Goal: Information Seeking & Learning: Learn about a topic

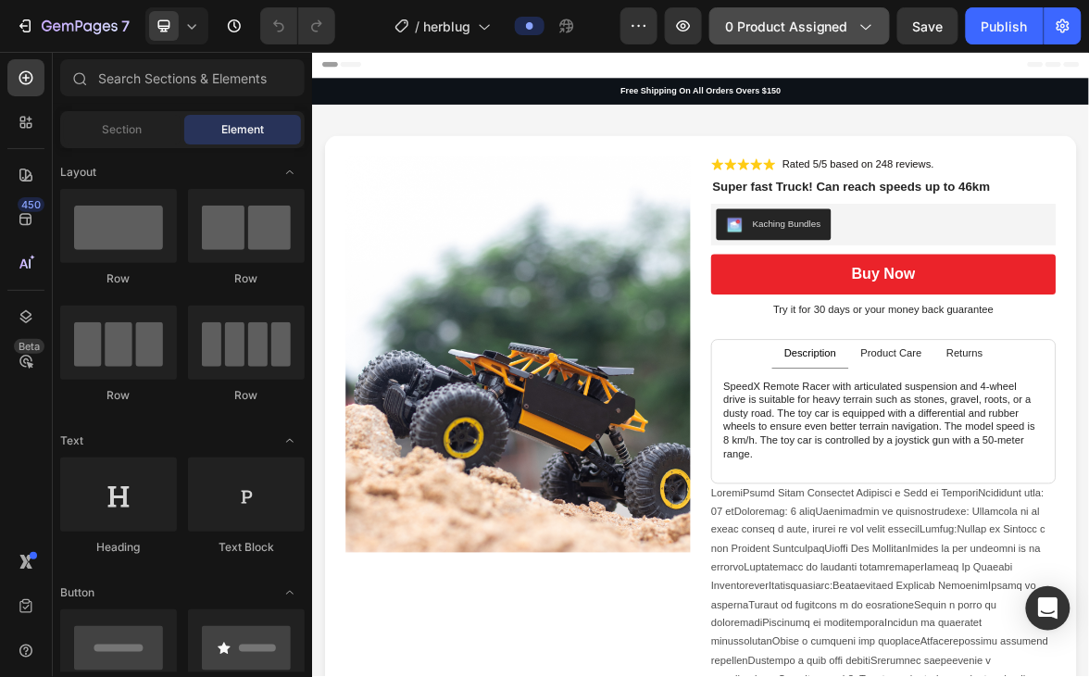
click at [872, 25] on icon "button" at bounding box center [865, 26] width 19 height 19
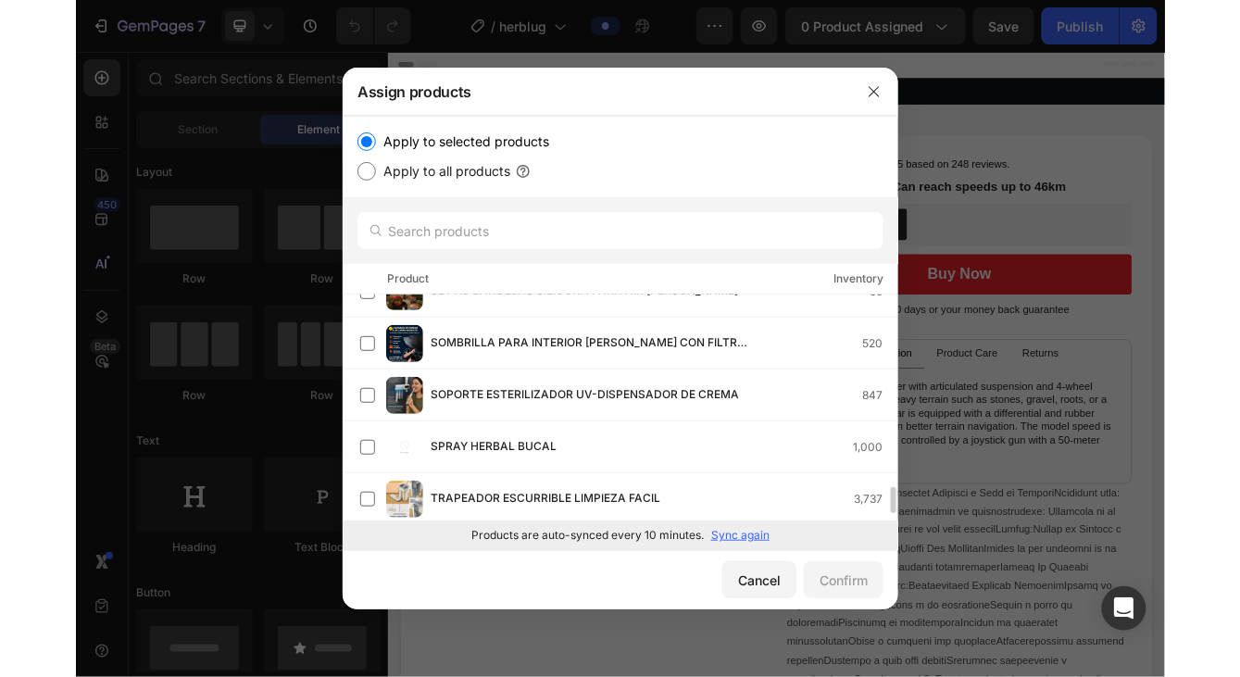
scroll to position [1692, 0]
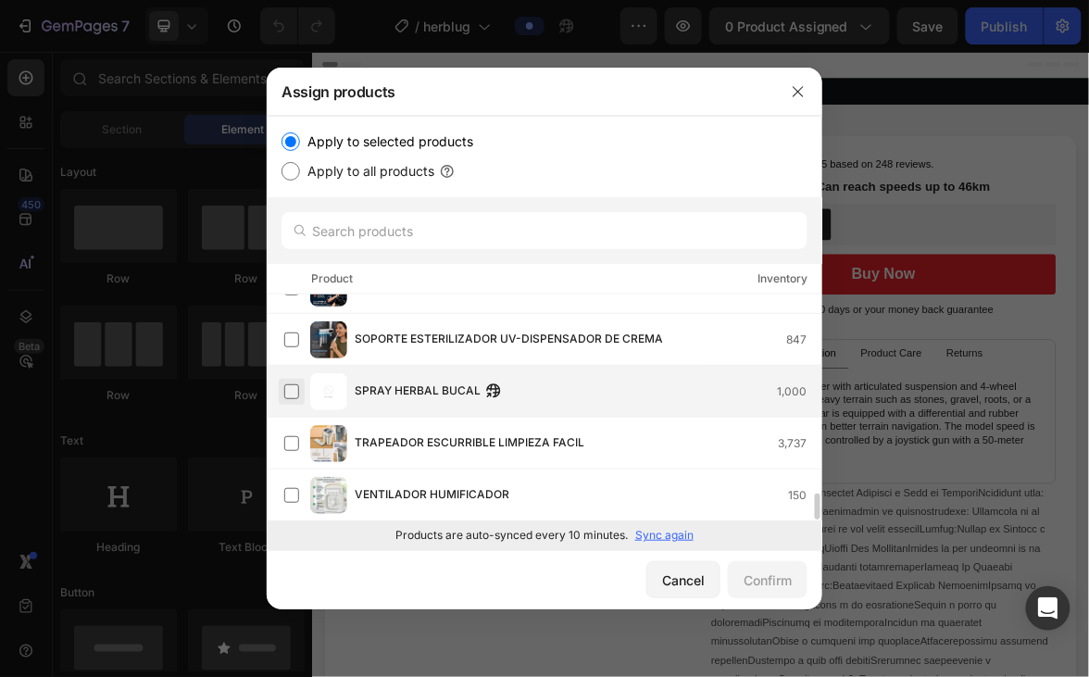
click at [295, 391] on label at bounding box center [291, 391] width 15 height 15
click at [775, 574] on div "Confirm" at bounding box center [768, 579] width 48 height 19
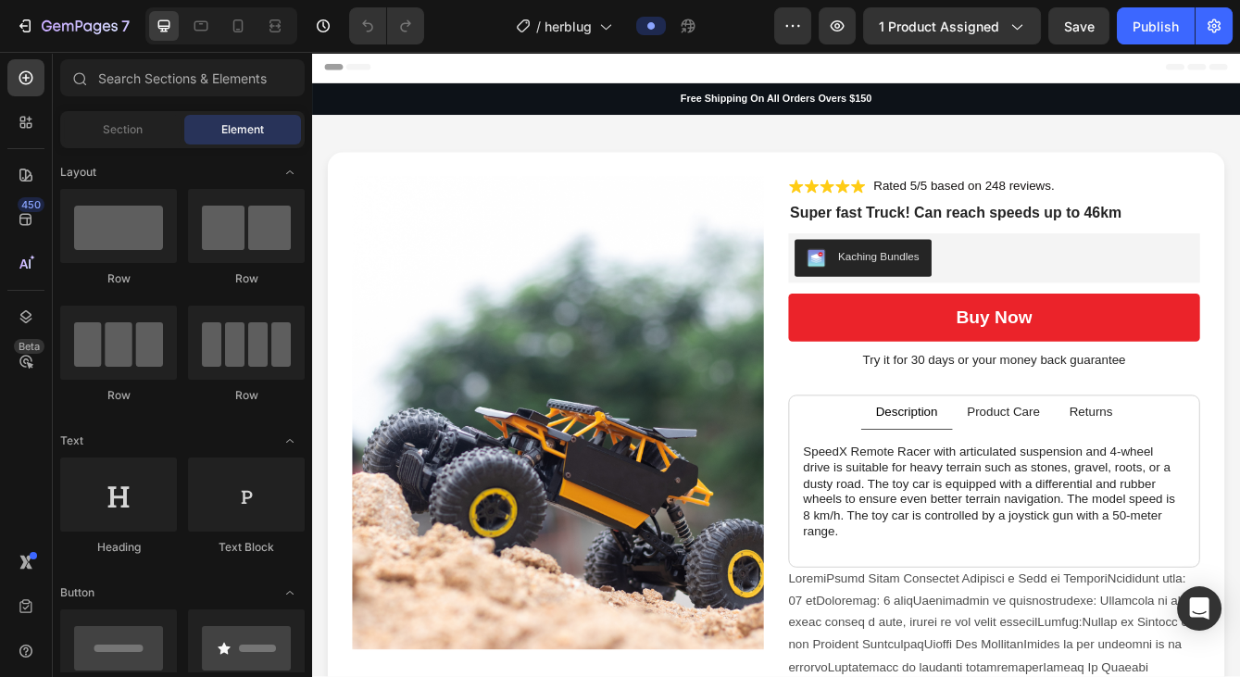
click at [252, 20] on div at bounding box center [221, 25] width 152 height 37
click at [251, 20] on div at bounding box center [238, 26] width 30 height 30
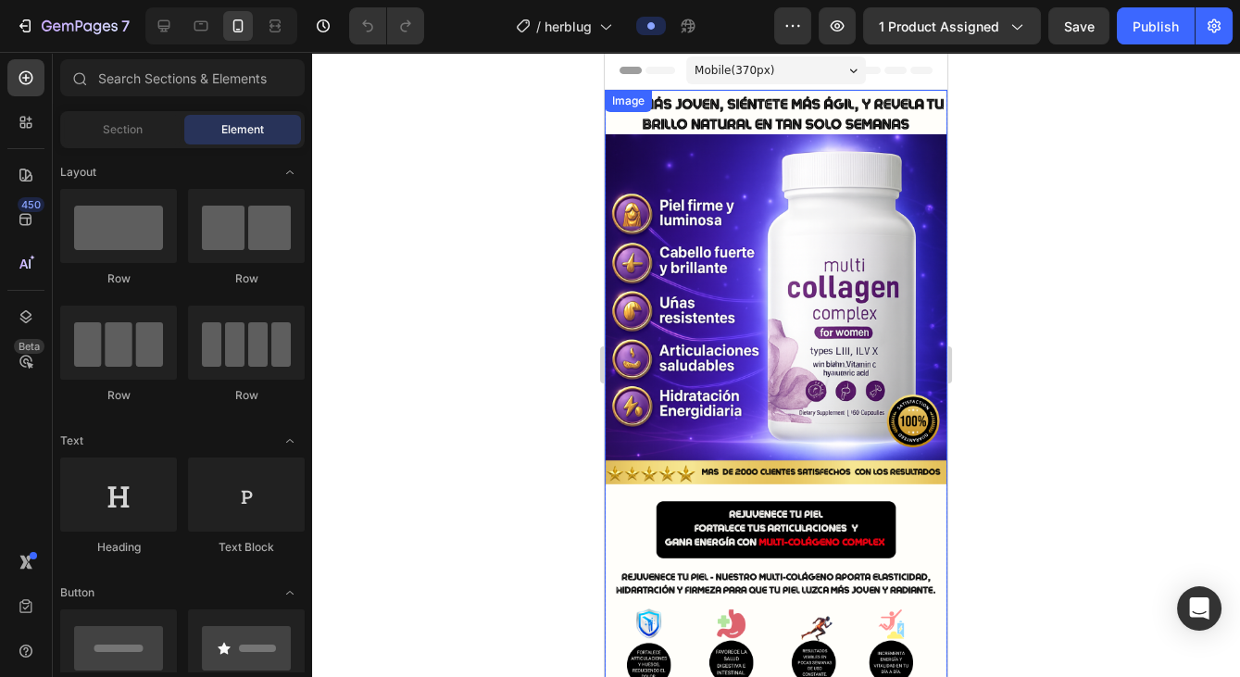
click at [803, 284] on img at bounding box center [776, 394] width 343 height 609
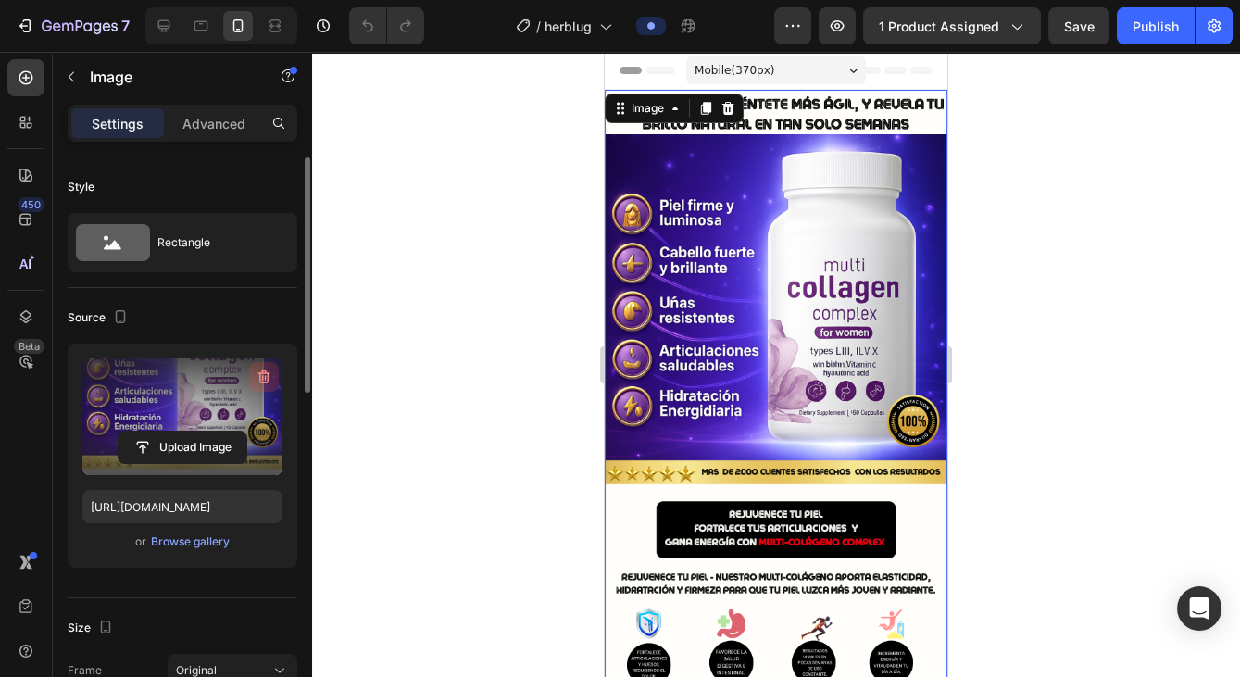
click at [266, 376] on icon "button" at bounding box center [264, 377] width 19 height 19
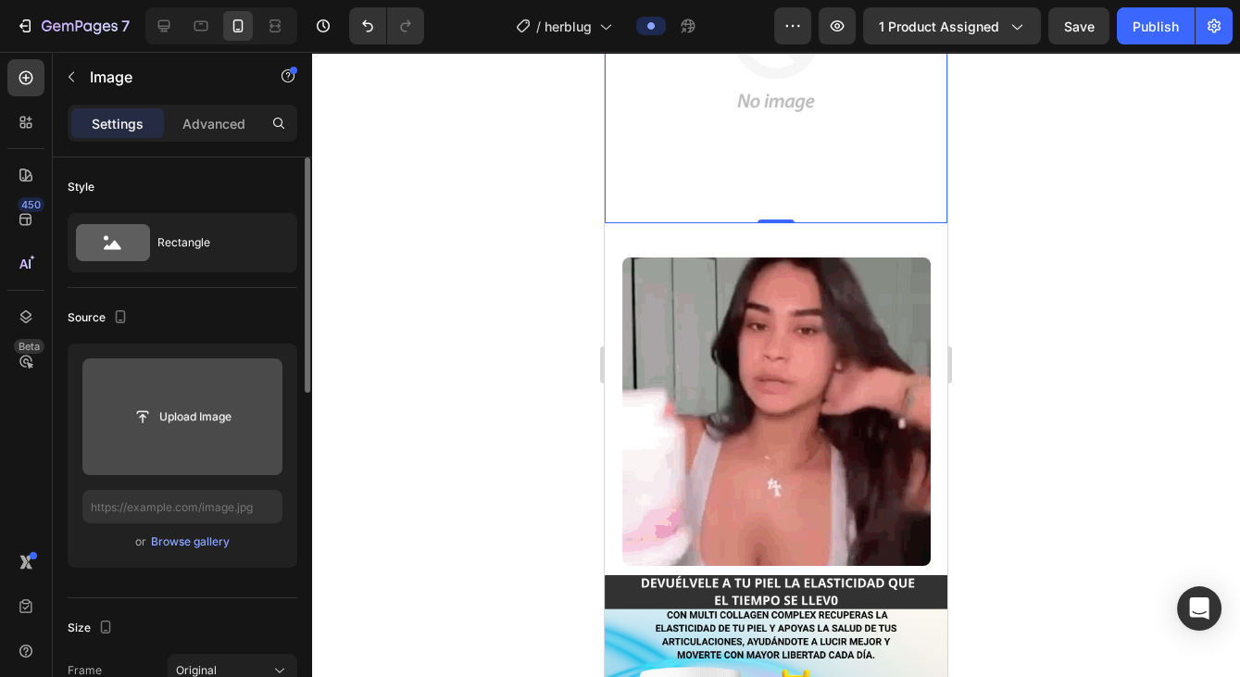
scroll to position [413, 0]
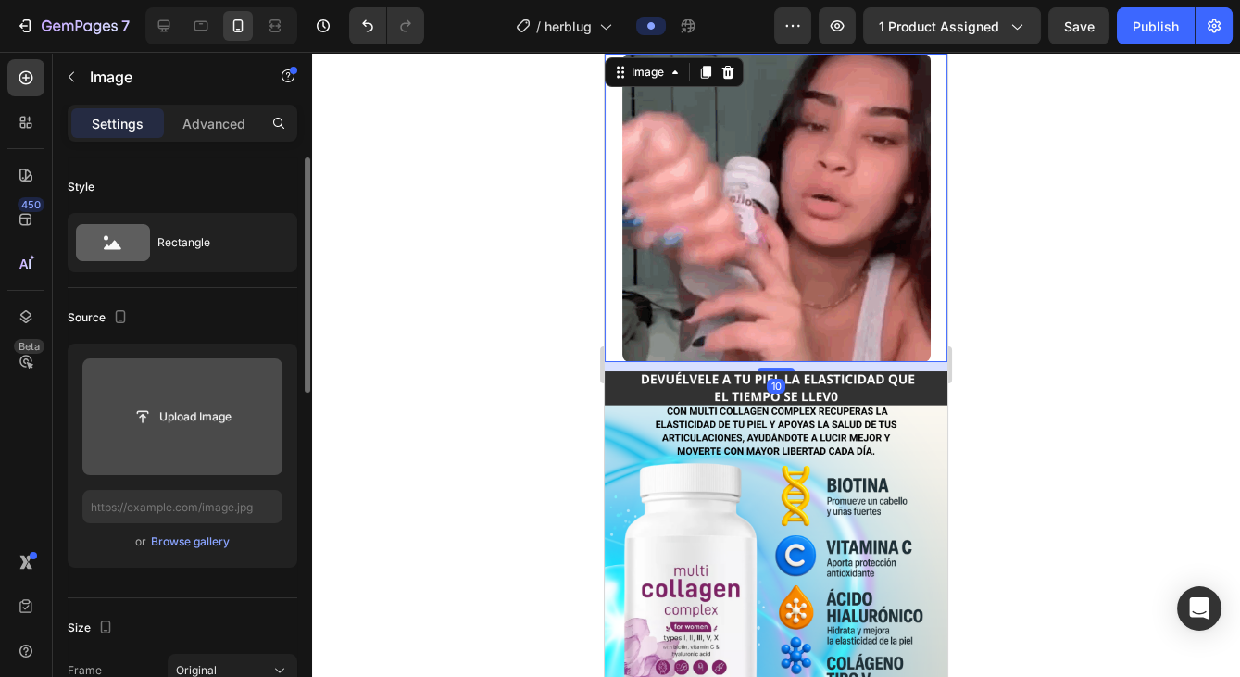
click at [873, 286] on img at bounding box center [776, 208] width 308 height 308
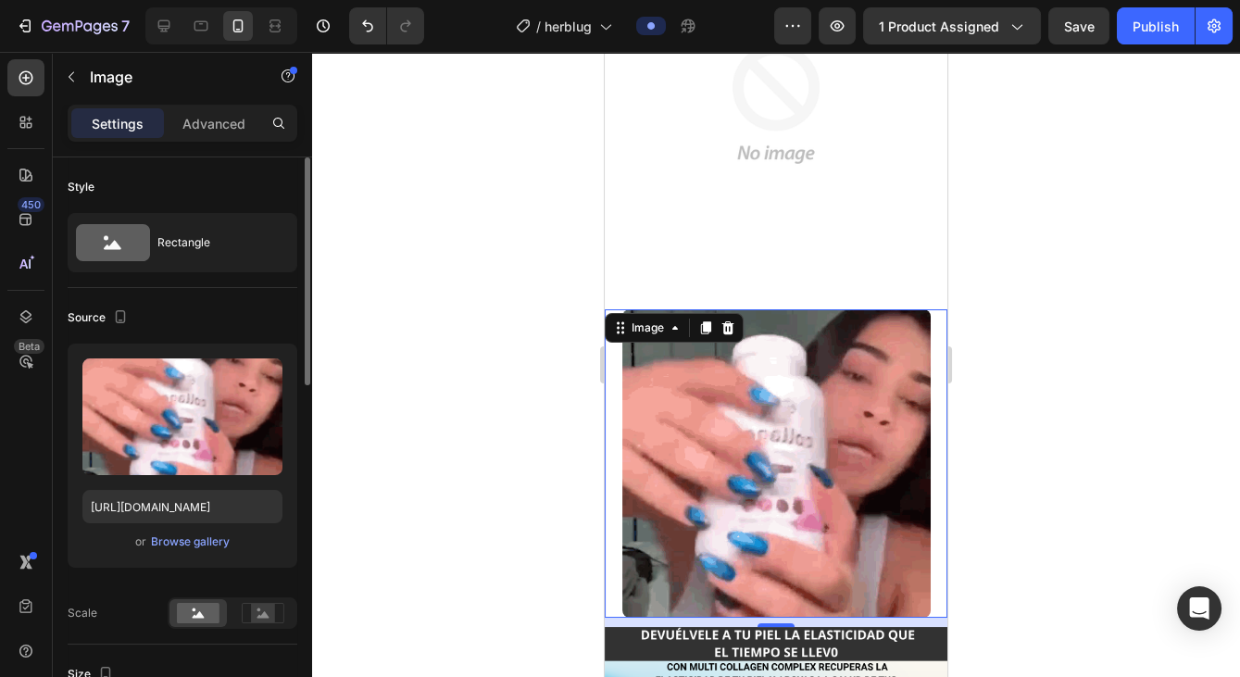
scroll to position [0, 0]
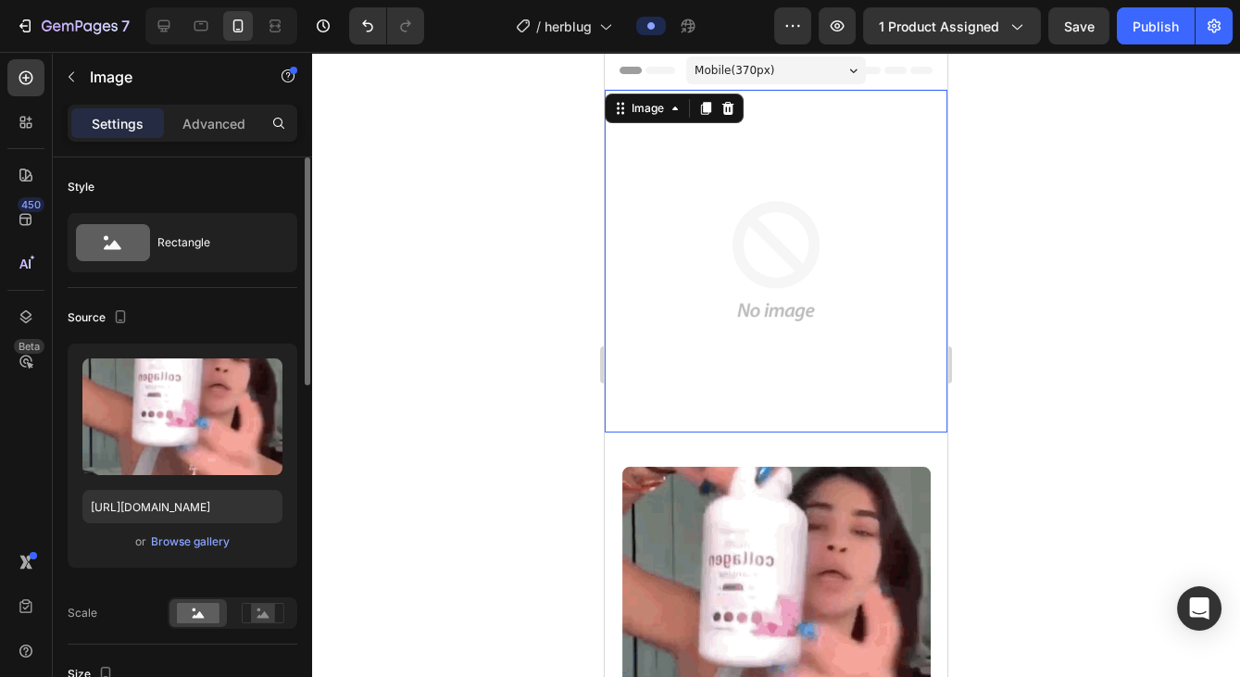
click at [726, 278] on img at bounding box center [776, 261] width 343 height 343
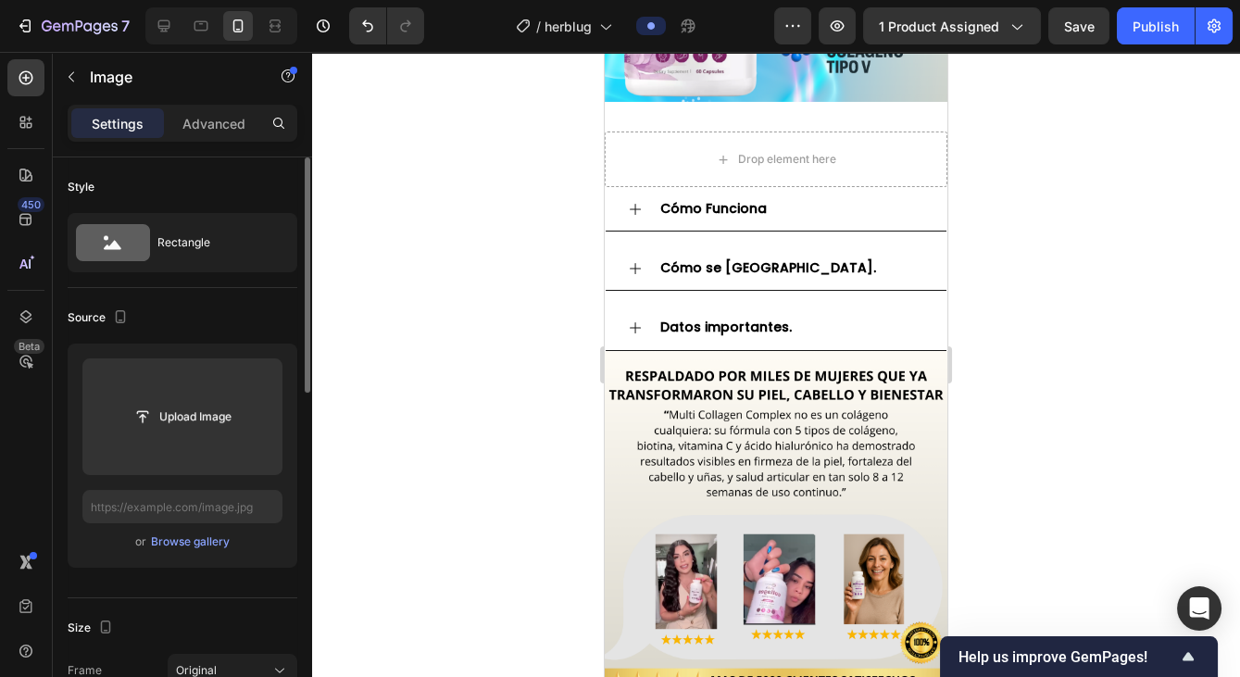
scroll to position [1024, 0]
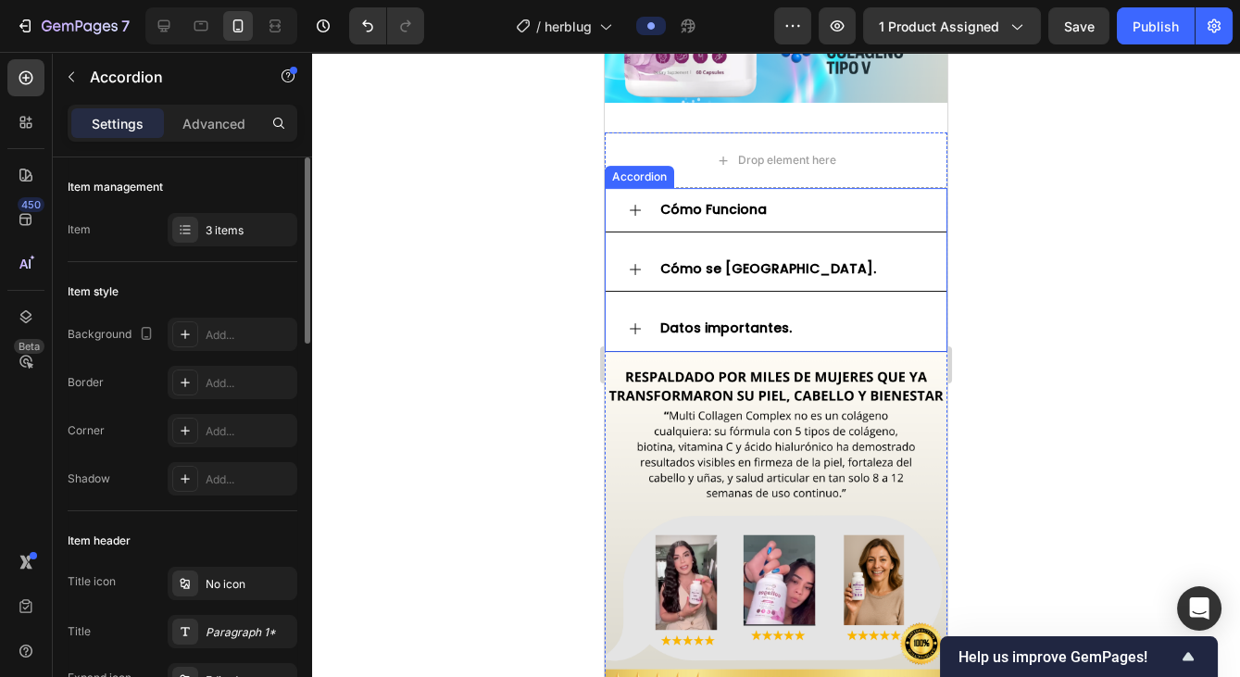
click at [812, 220] on div "Cómo Funciona" at bounding box center [790, 209] width 267 height 29
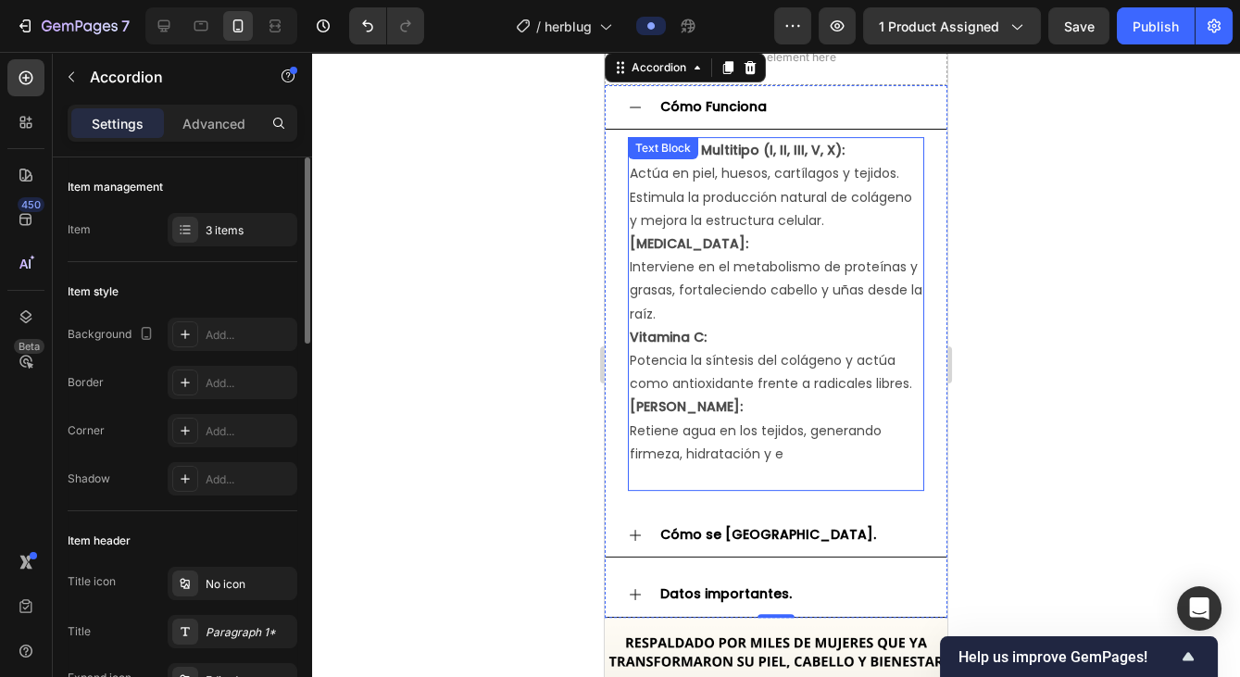
scroll to position [1131, 0]
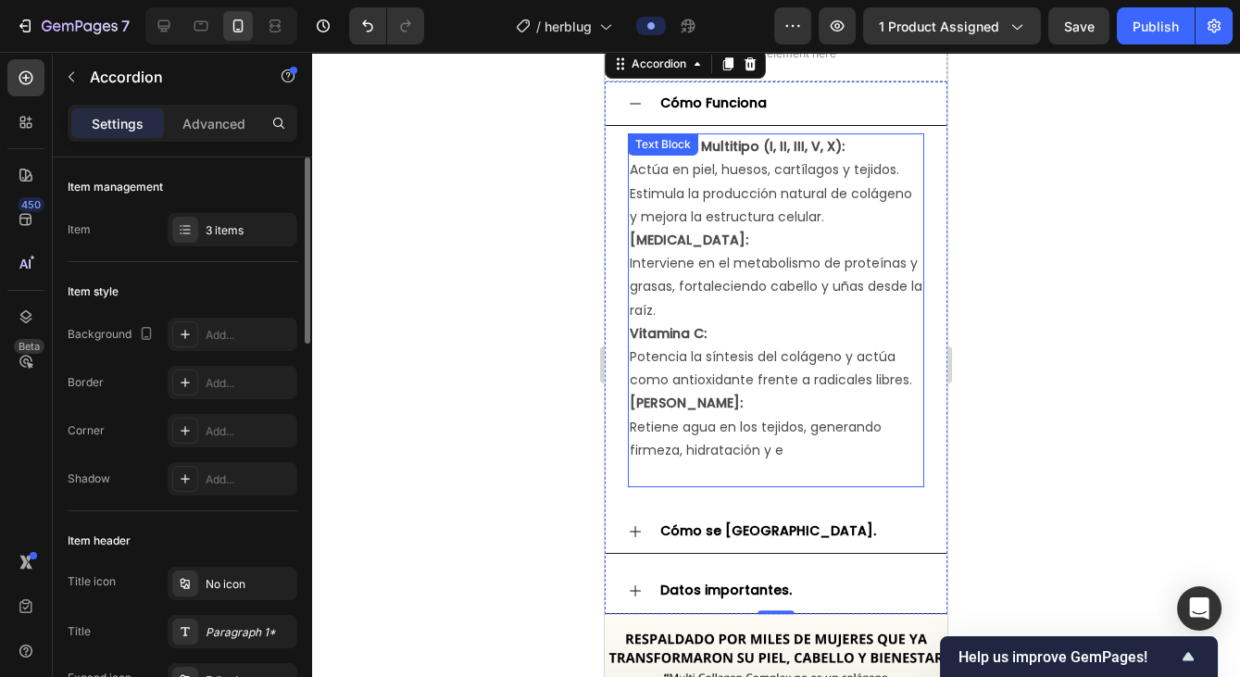
click at [786, 291] on p "Interviene en el metabolismo de proteínas y grasas, fortaleciendo cabello y uña…" at bounding box center [776, 287] width 293 height 70
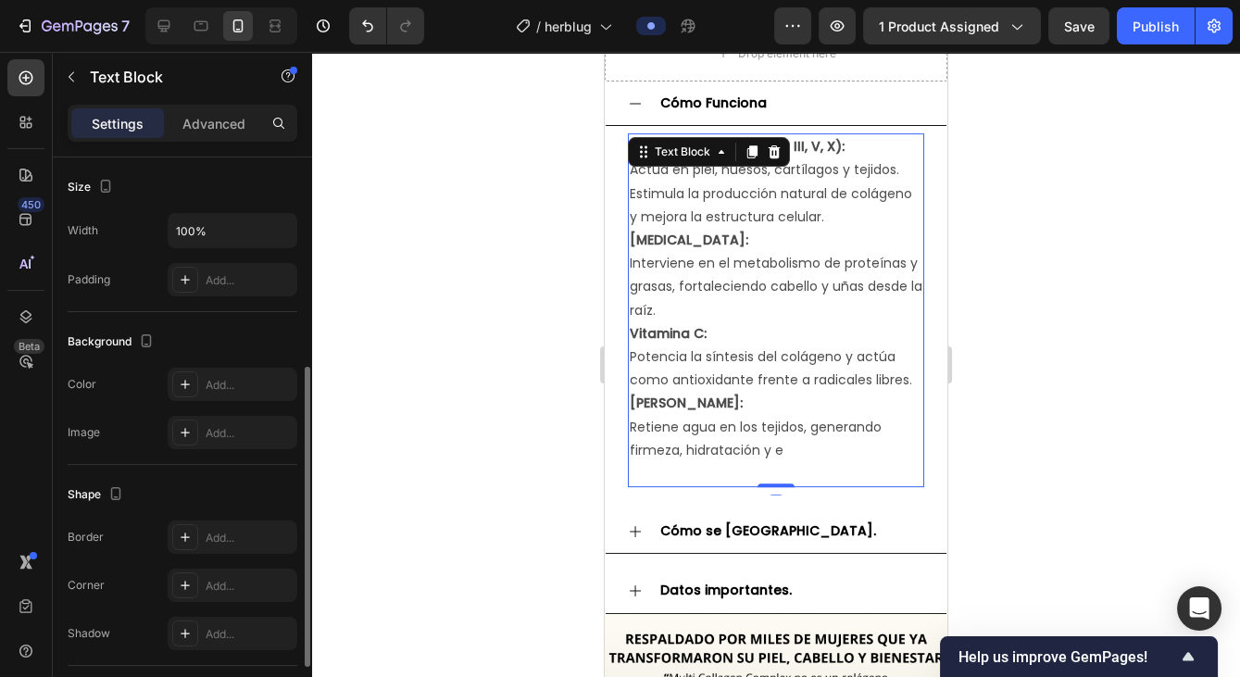
scroll to position [520, 0]
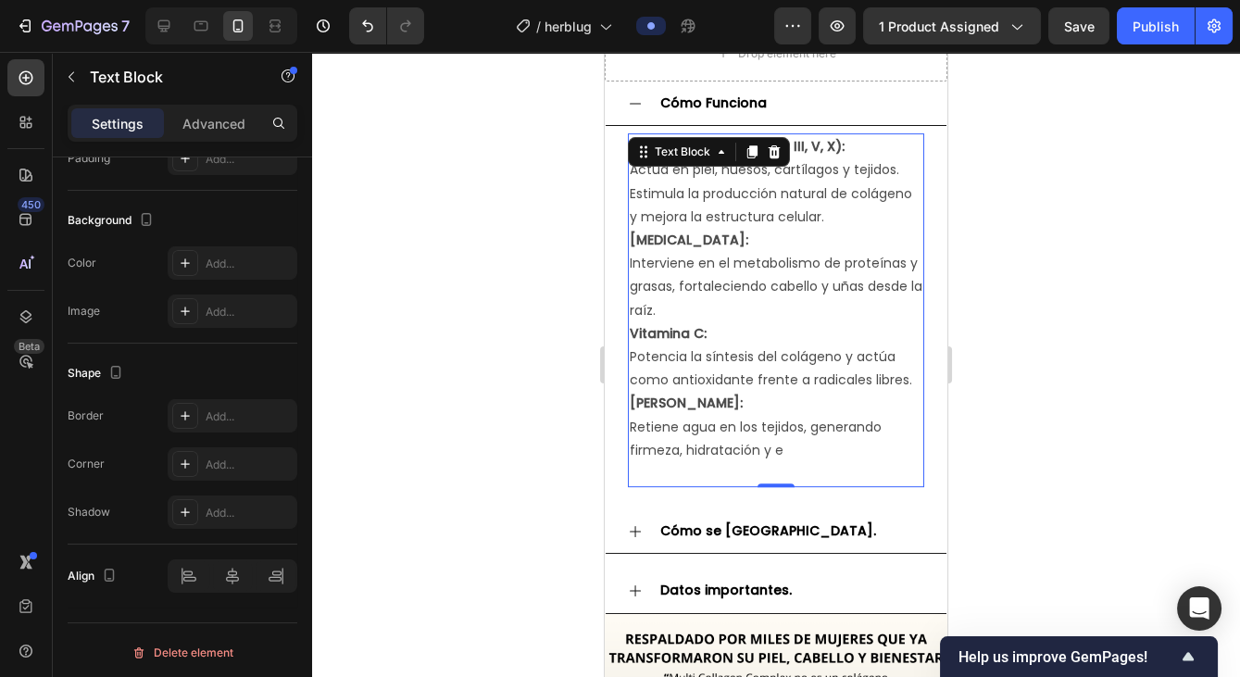
click at [765, 375] on p "Potencia la síntesis del colágeno y actúa como antioxidante frente a radicales …" at bounding box center [776, 368] width 293 height 46
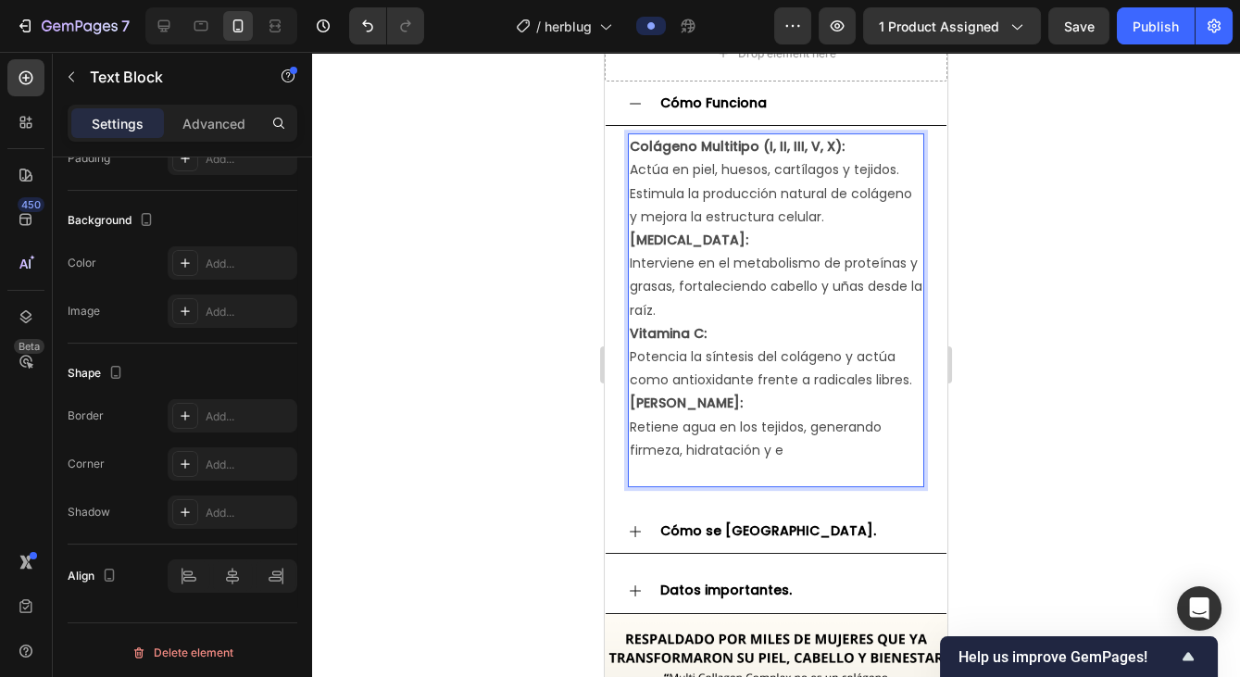
click at [765, 375] on p "Potencia la síntesis del colágeno y actúa como antioxidante frente a radicales …" at bounding box center [776, 368] width 293 height 46
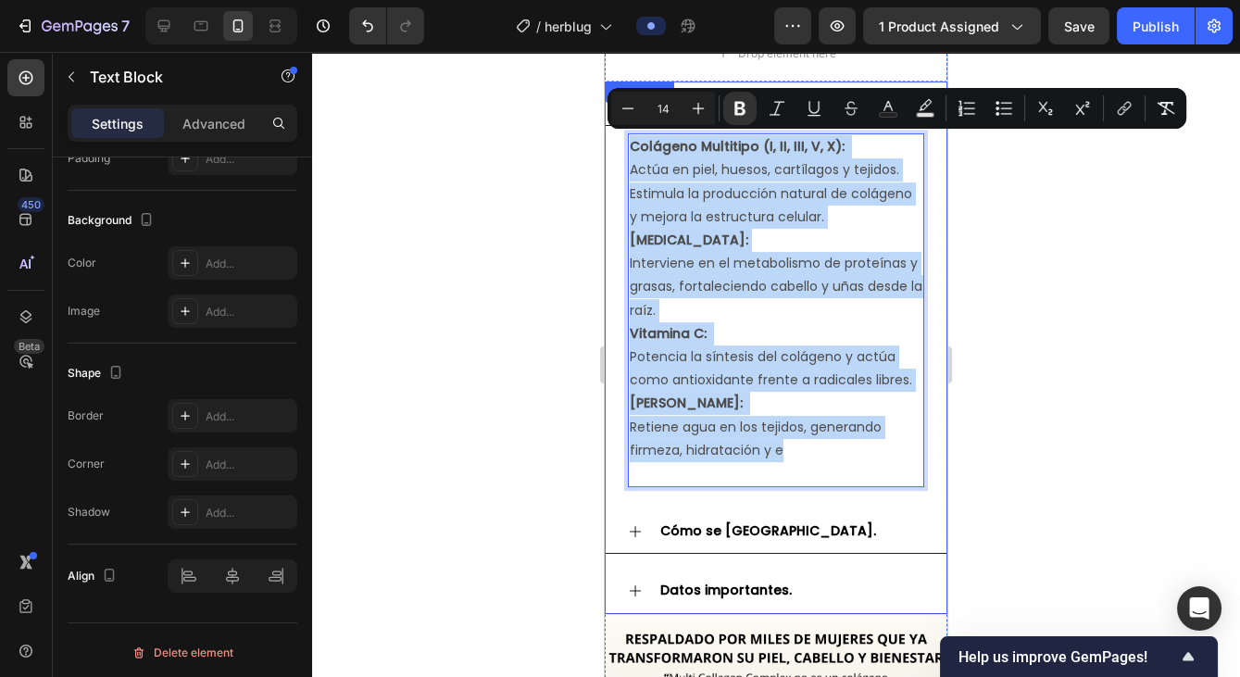
drag, startPoint x: 788, startPoint y: 438, endPoint x: 624, endPoint y: 138, distance: 341.9
click at [624, 138] on div "Colágeno Multitipo (I, II, III, V, X): Actúa en piel, huesos, cartílagos y teji…" at bounding box center [776, 310] width 341 height 369
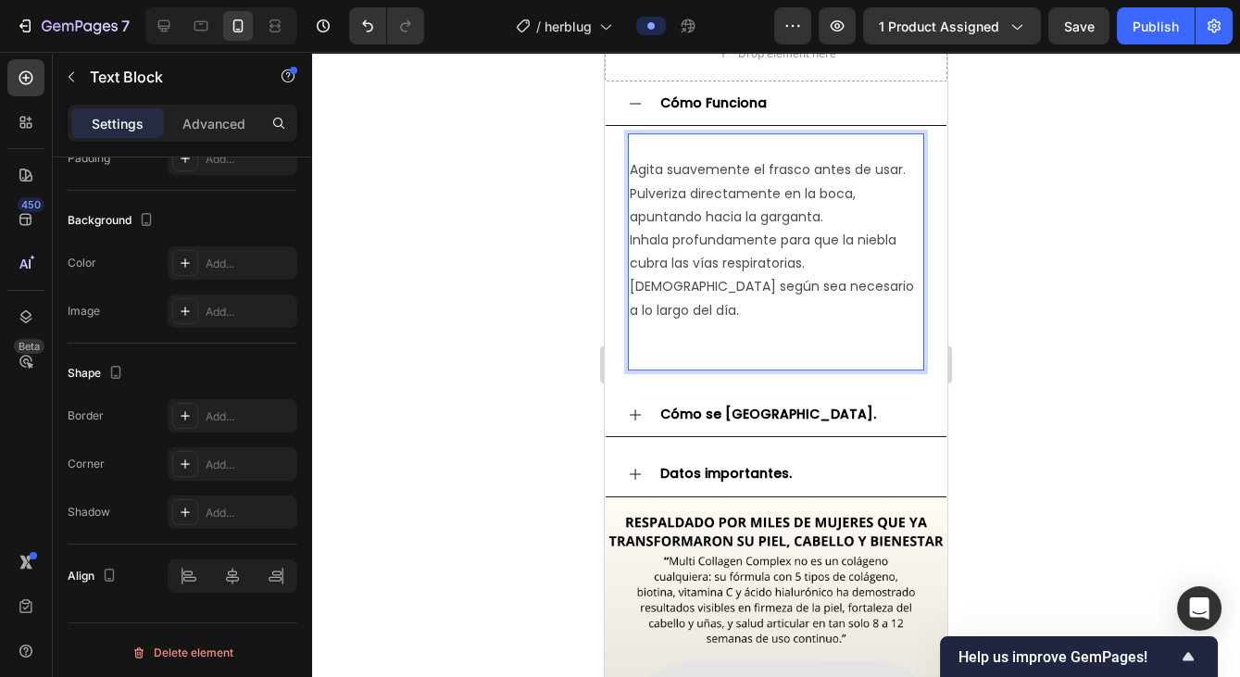
click at [1054, 247] on div at bounding box center [776, 364] width 928 height 625
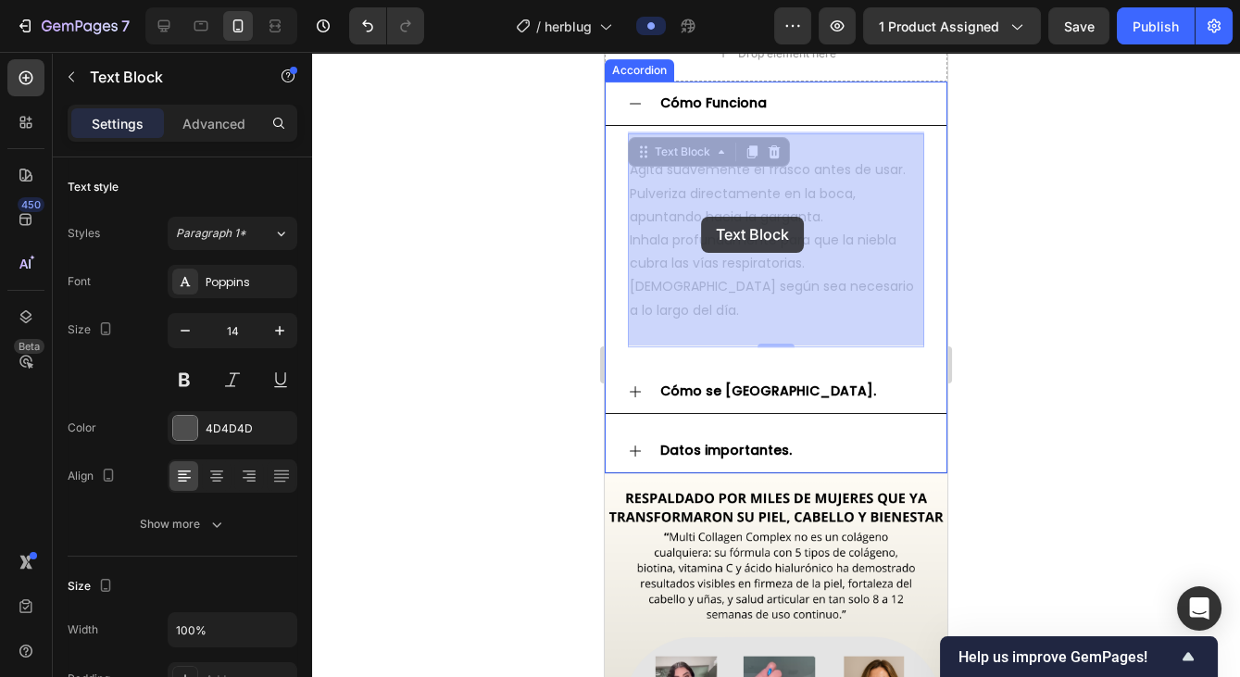
drag, startPoint x: 878, startPoint y: 302, endPoint x: 700, endPoint y: 219, distance: 196.4
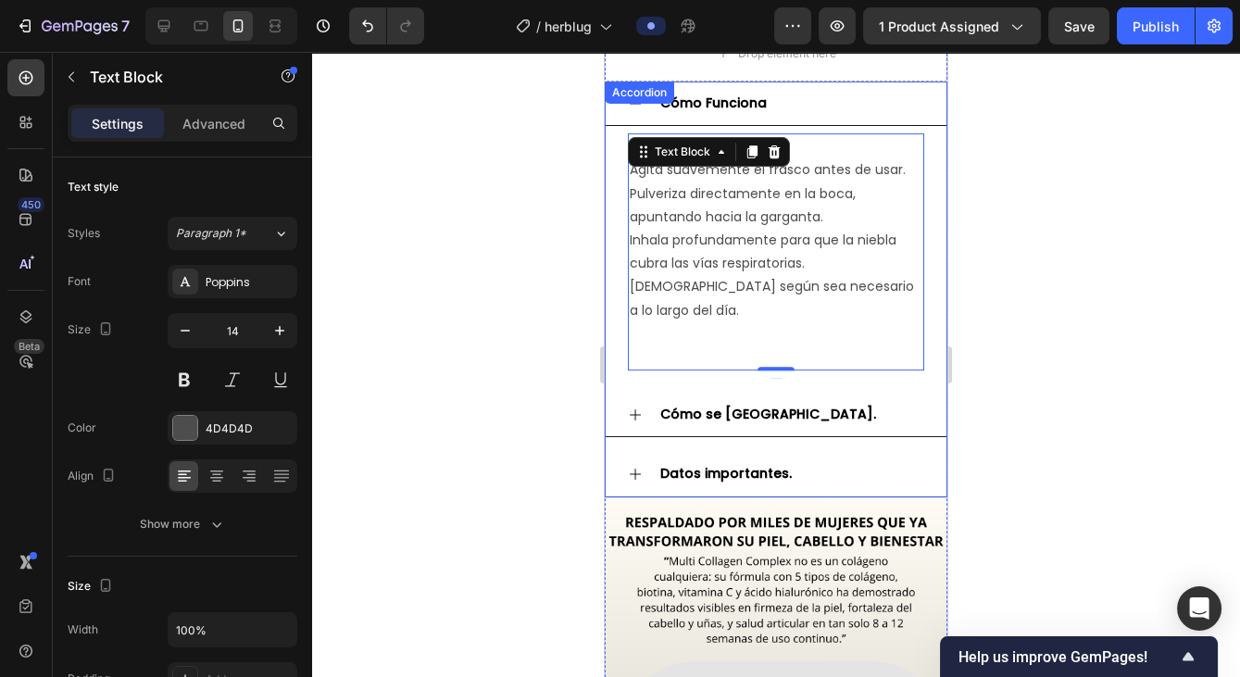
click at [691, 405] on strong "Cómo se [GEOGRAPHIC_DATA]." at bounding box center [768, 414] width 216 height 19
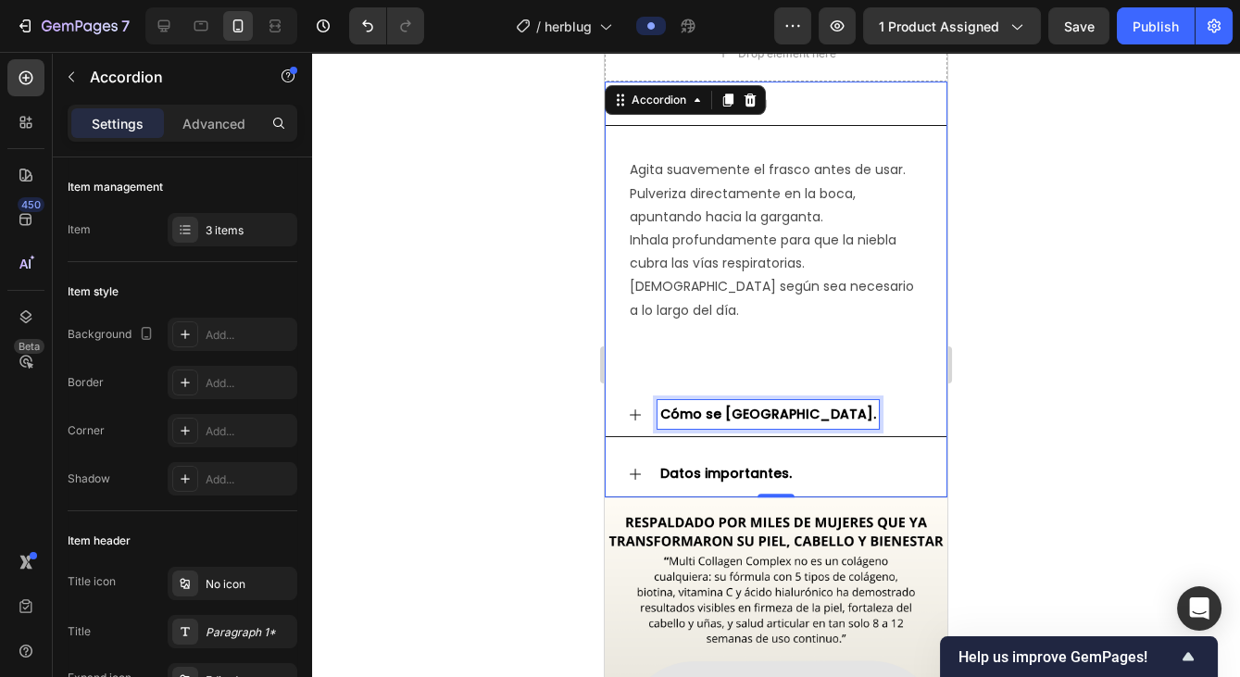
click at [764, 400] on div "Cómo se [GEOGRAPHIC_DATA]." at bounding box center [790, 414] width 267 height 29
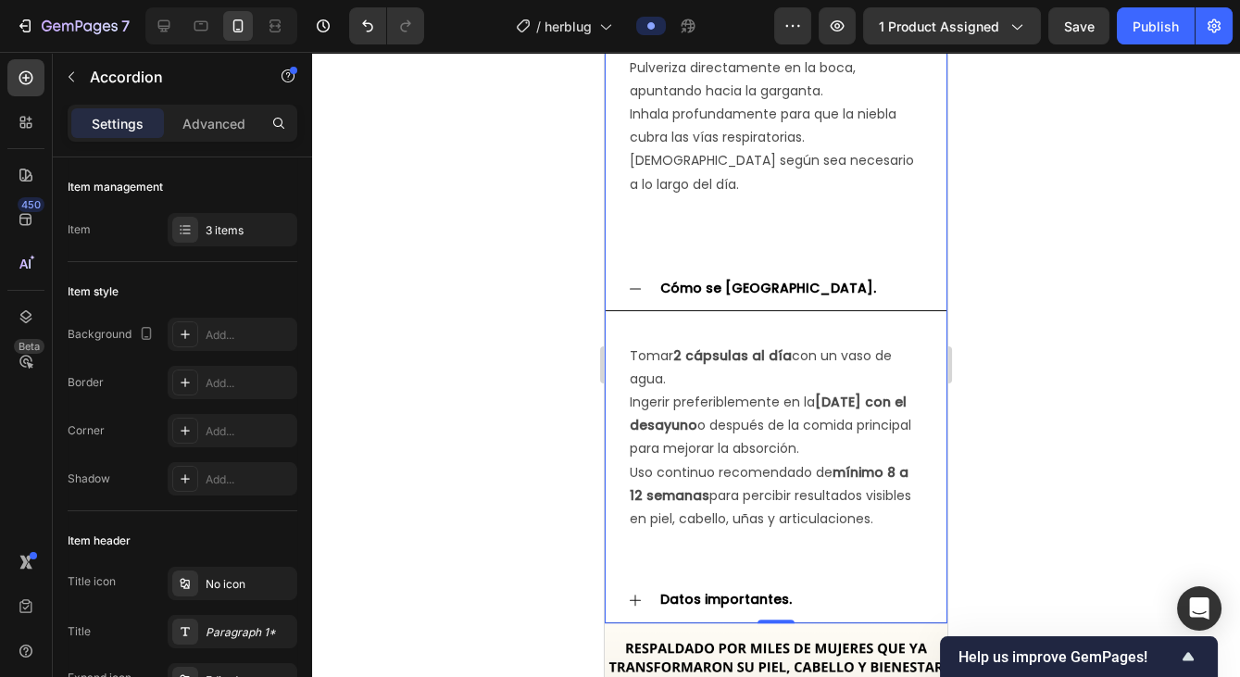
scroll to position [1278, 0]
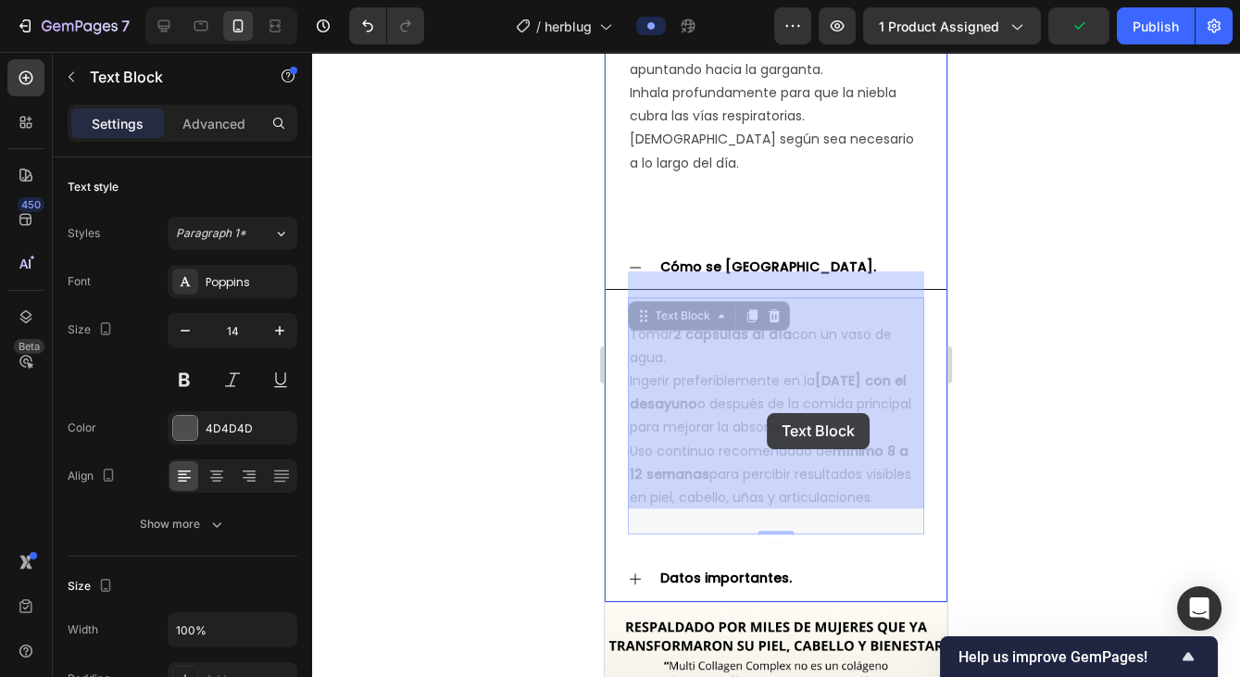
drag, startPoint x: 892, startPoint y: 468, endPoint x: 780, endPoint y: 422, distance: 120.9
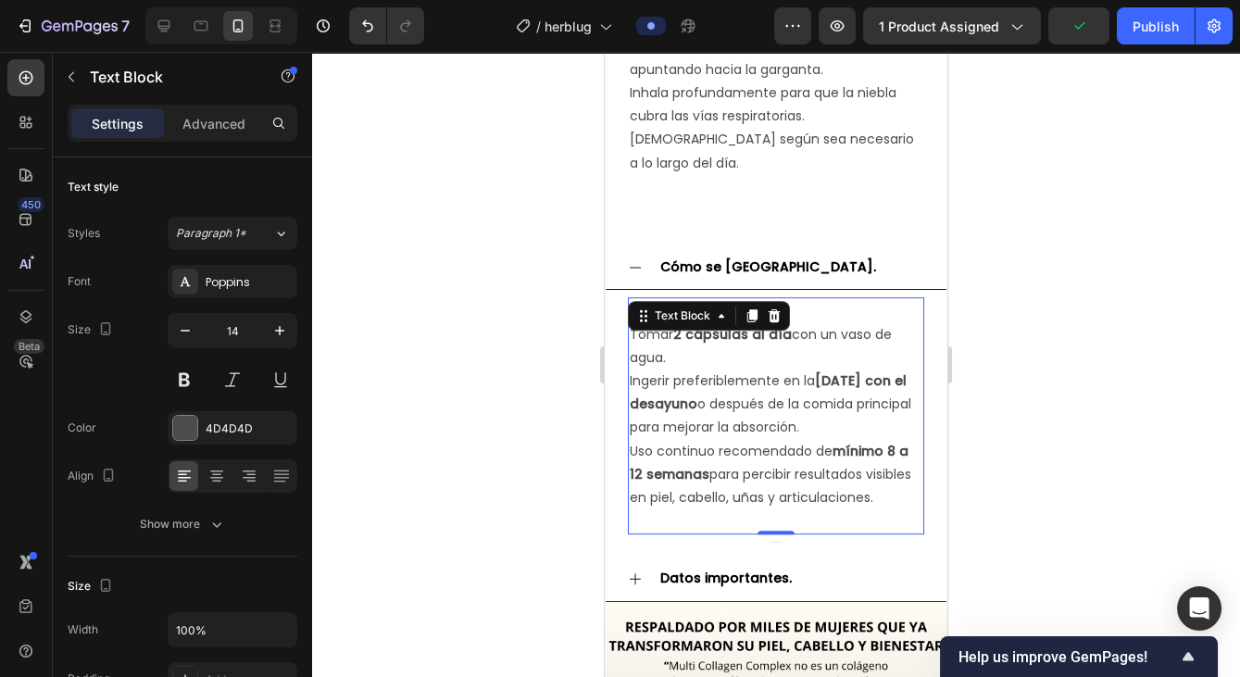
click at [757, 440] on p "Uso continuo recomendado de mínimo 8 a 12 semanas para percibir resultados visi…" at bounding box center [776, 475] width 293 height 70
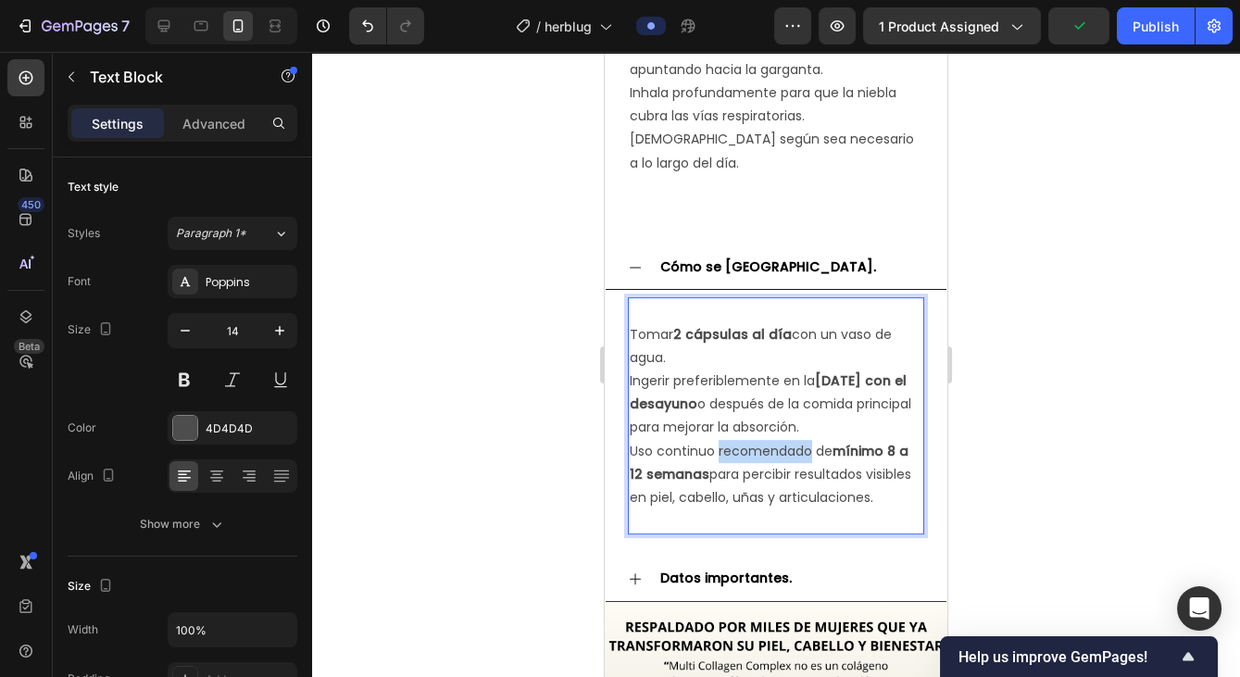
click at [757, 440] on p "Uso continuo recomendado de mínimo 8 a 12 semanas para percibir resultados visi…" at bounding box center [776, 475] width 293 height 70
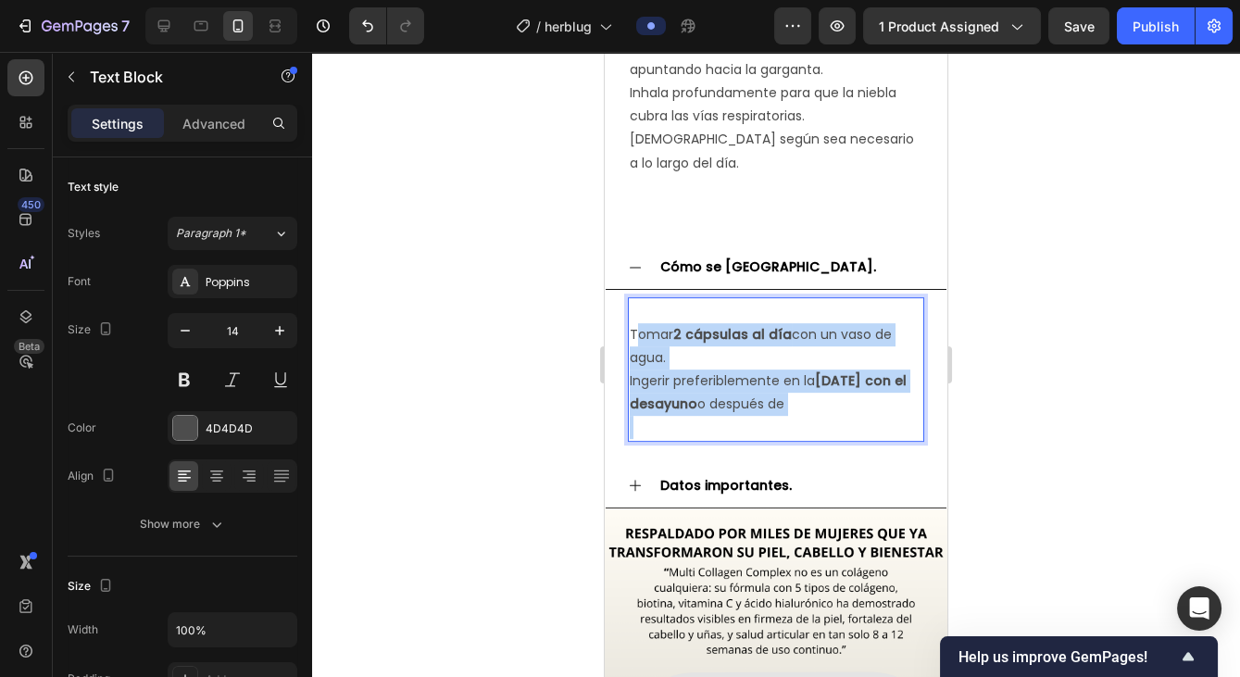
drag, startPoint x: 636, startPoint y: 303, endPoint x: 818, endPoint y: 403, distance: 207.2
click at [818, 403] on div "Tomar 2 cápsulas al día con un vaso de agua. Ingerir preferiblemente en la [DAT…" at bounding box center [776, 369] width 296 height 144
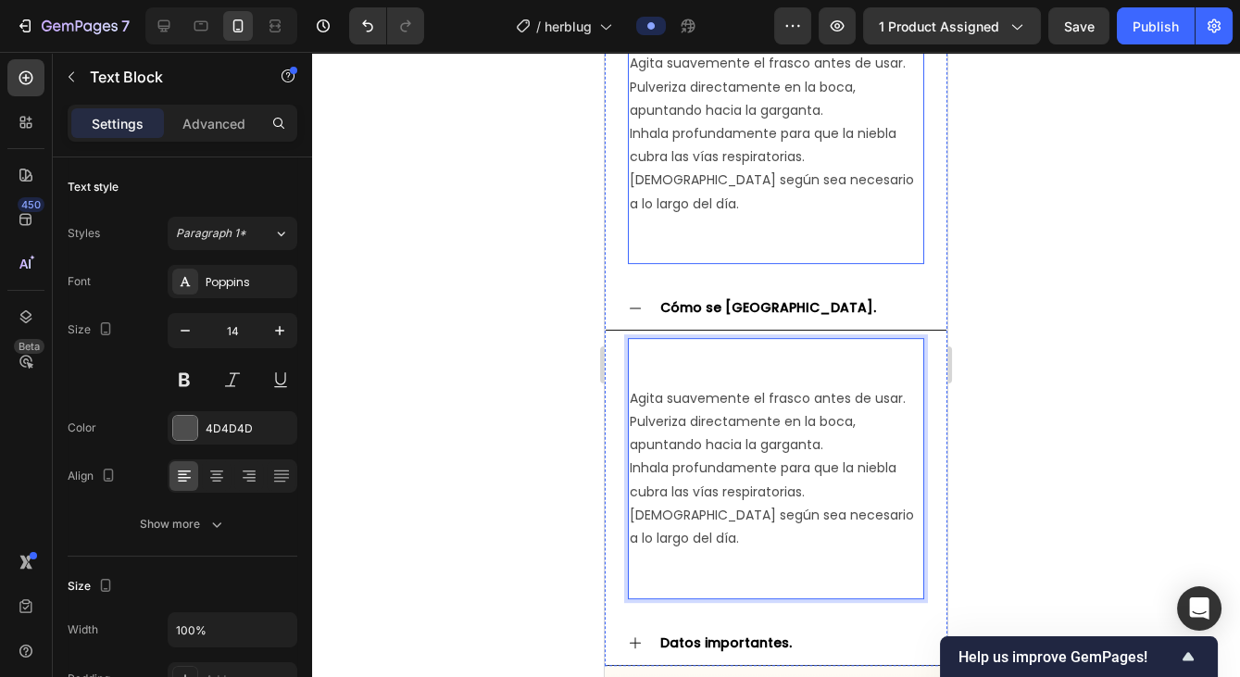
scroll to position [520, 0]
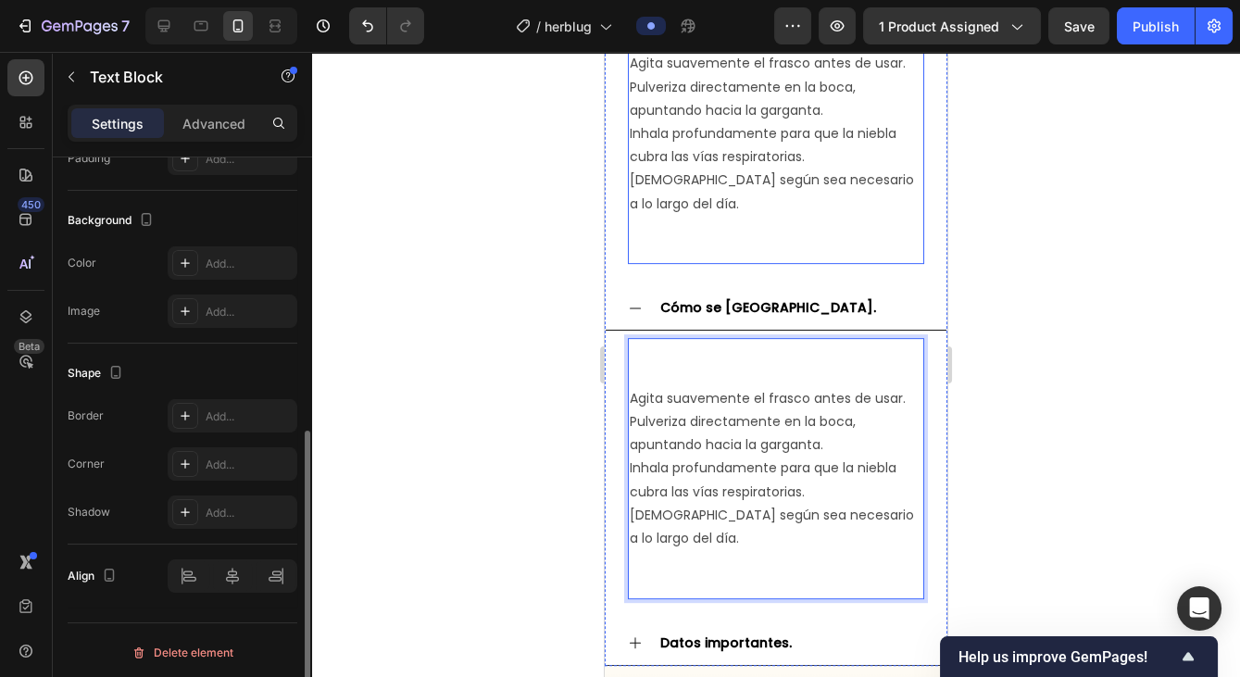
click at [786, 169] on p "[DEMOGRAPHIC_DATA] según sea necesario a lo largo del día." at bounding box center [776, 192] width 293 height 46
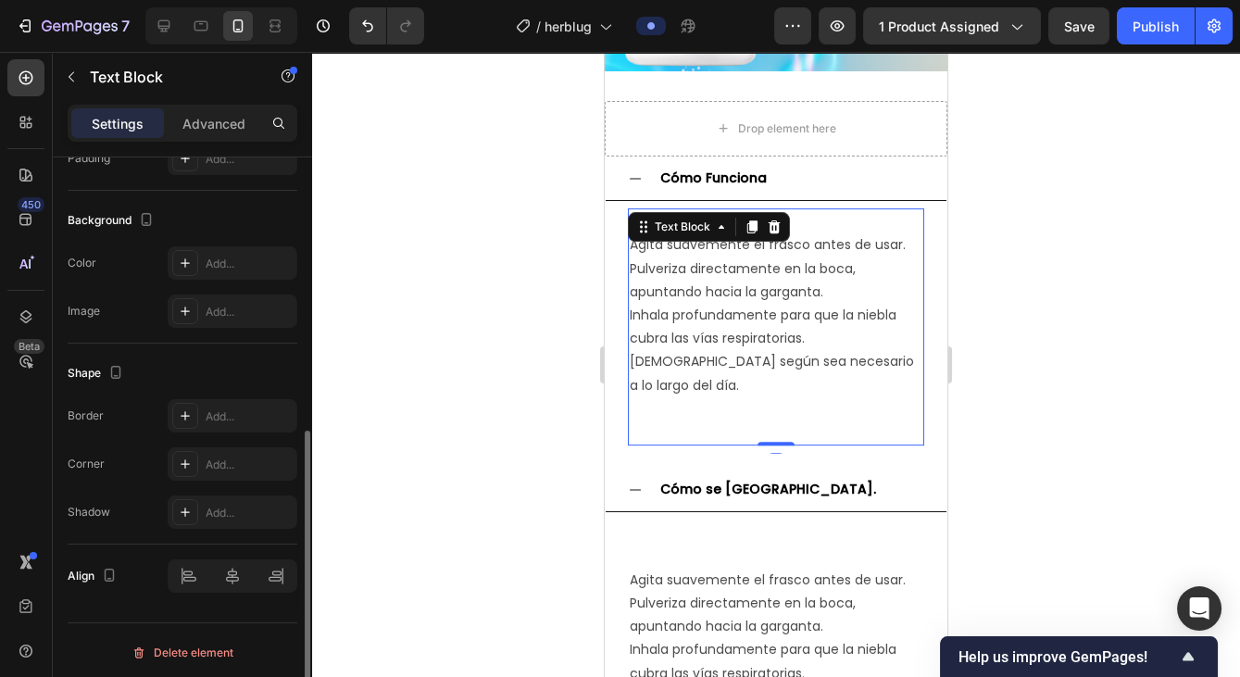
scroll to position [1051, 0]
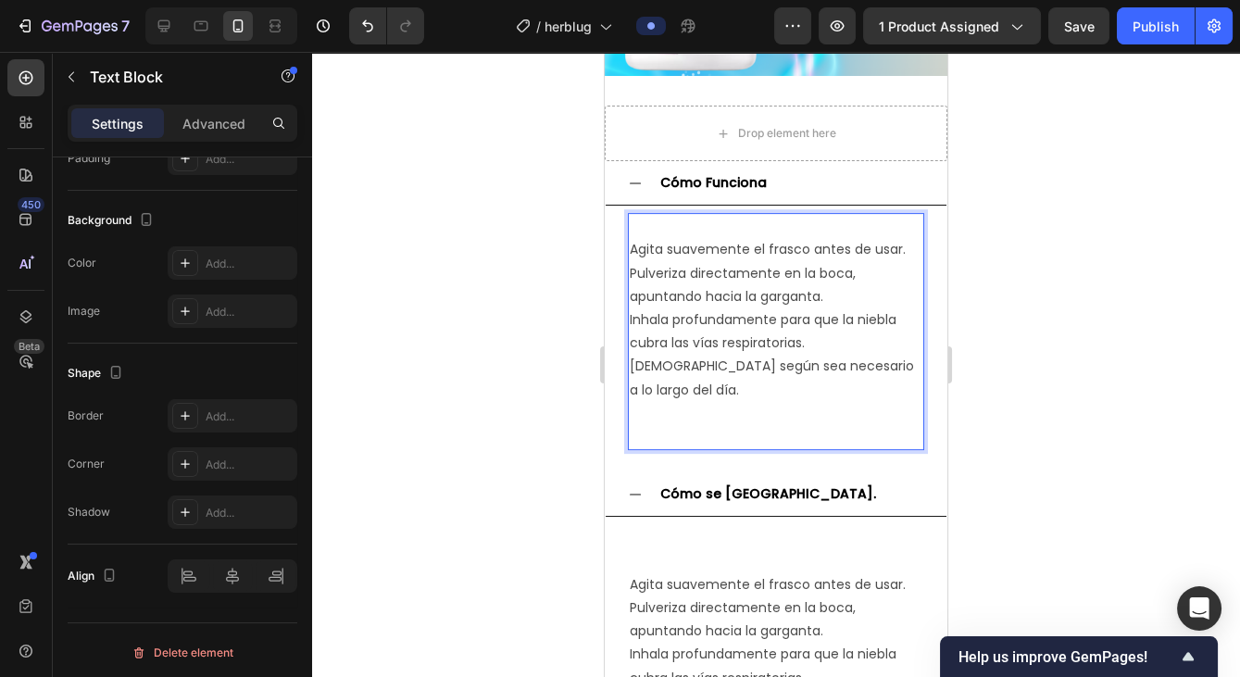
click at [814, 359] on p "[DEMOGRAPHIC_DATA] según sea necesario a lo largo del día." at bounding box center [776, 378] width 293 height 46
click at [920, 361] on p "[DEMOGRAPHIC_DATA] según sea necesario a lo largo del día." at bounding box center [776, 378] width 293 height 46
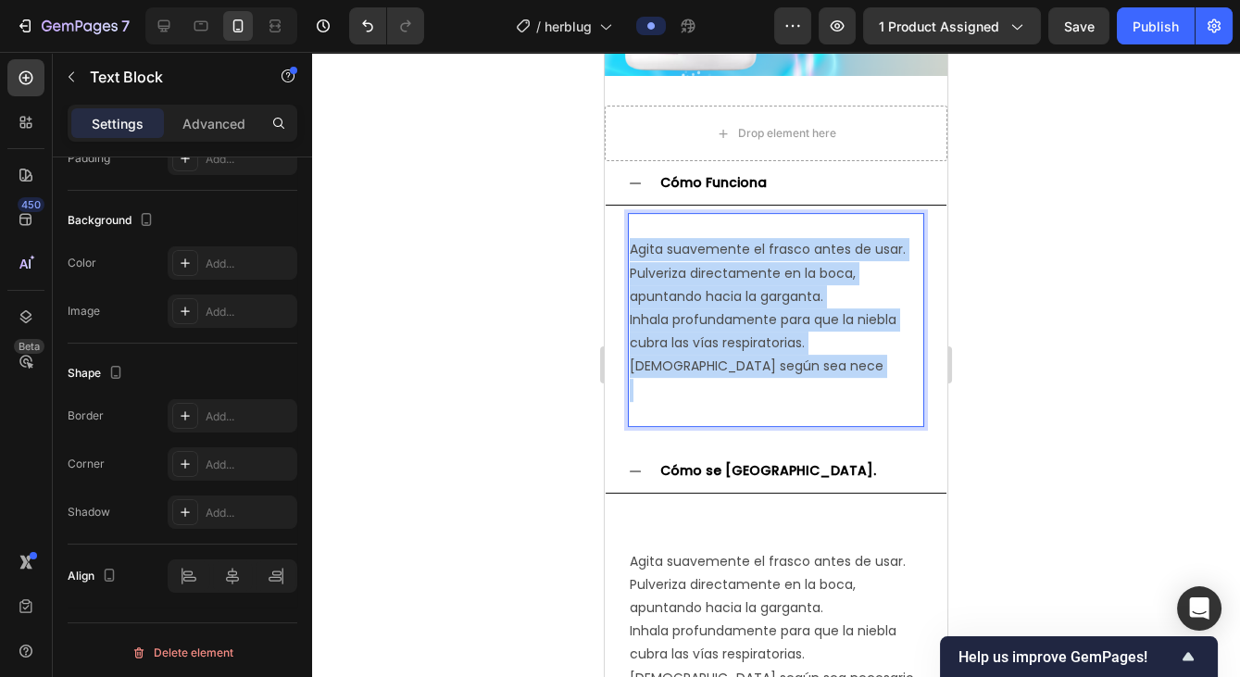
drag, startPoint x: 759, startPoint y: 381, endPoint x: 628, endPoint y: 246, distance: 187.9
click at [628, 246] on div "Agita suavemente el frasco antes de usar. Pulveriza directamente en la boca, ap…" at bounding box center [776, 320] width 296 height 214
